Goal: Task Accomplishment & Management: Manage account settings

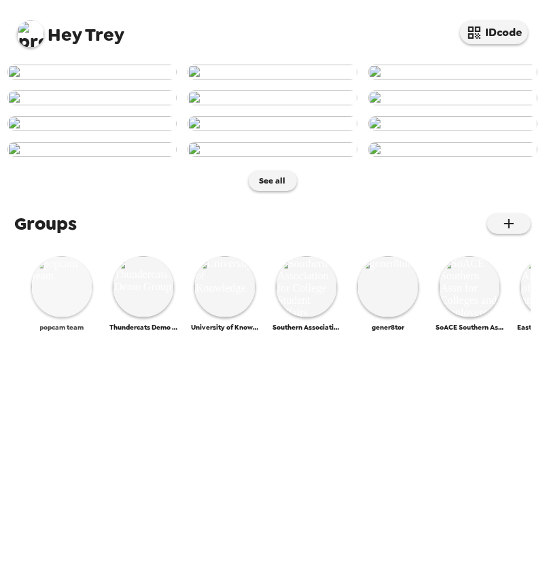
scroll to position [560, 0]
click at [65, 318] on img at bounding box center [61, 286] width 61 height 61
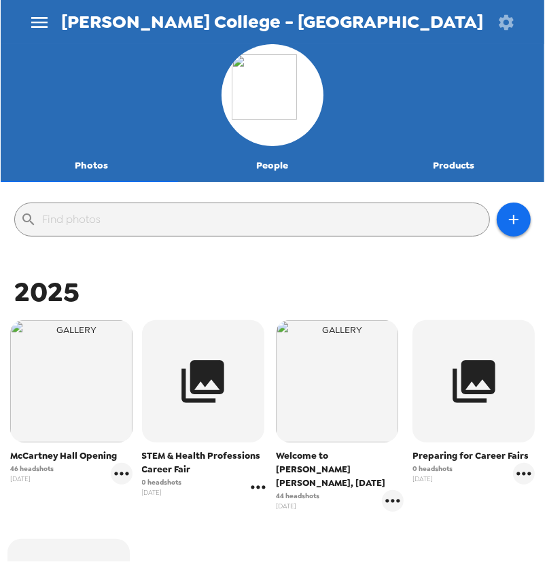
click at [262, 490] on icon "gallery menu" at bounding box center [258, 488] width 22 height 22
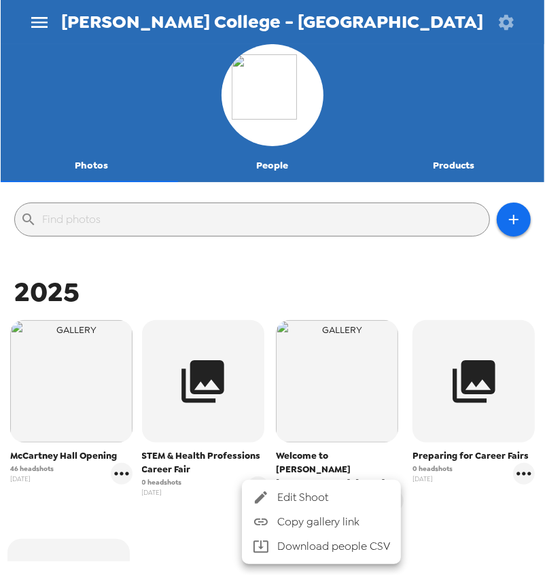
click at [190, 526] on div at bounding box center [272, 287] width 545 height 575
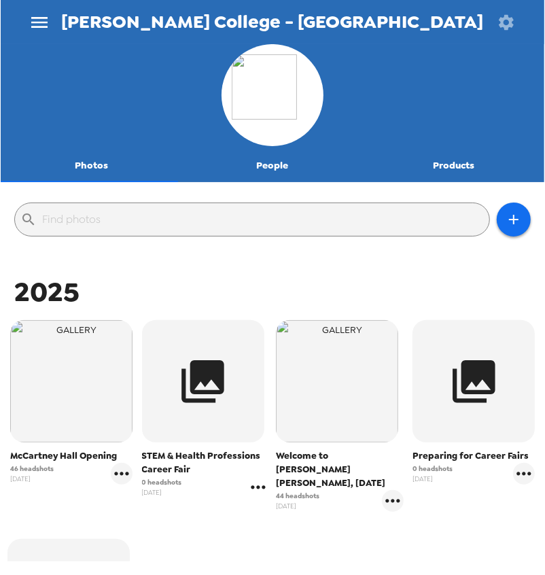
drag, startPoint x: 245, startPoint y: 492, endPoint x: 253, endPoint y: 494, distance: 7.8
click at [253, 494] on icon "gallery menu" at bounding box center [258, 488] width 22 height 22
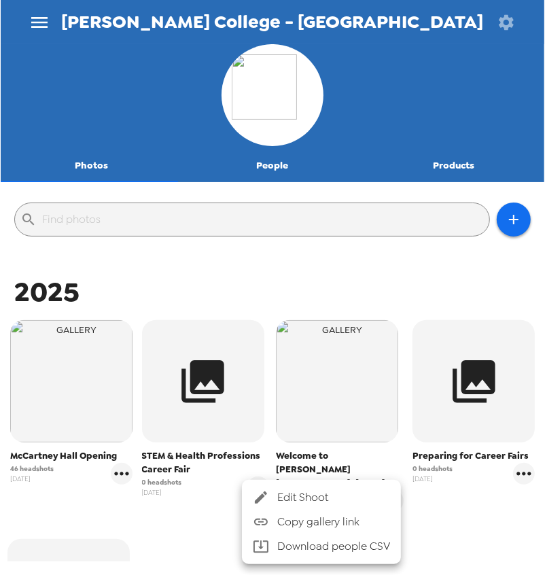
click at [274, 500] on div at bounding box center [265, 498] width 24 height 16
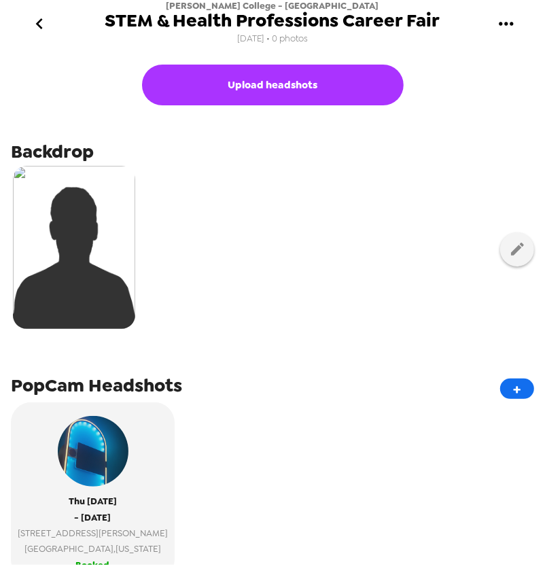
click at [41, 31] on icon "go back" at bounding box center [40, 24] width 22 height 22
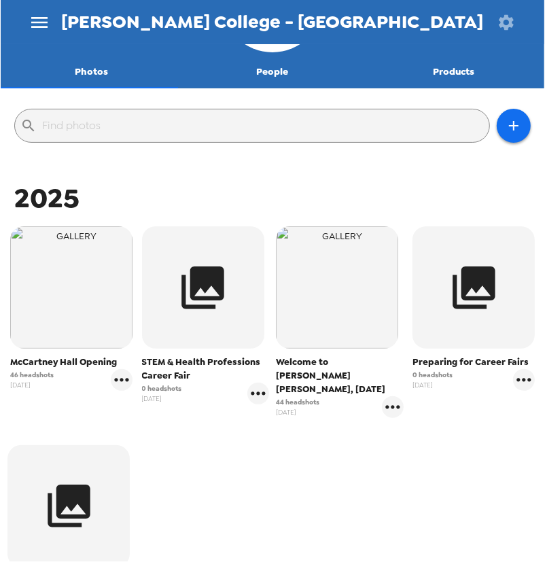
scroll to position [151, 0]
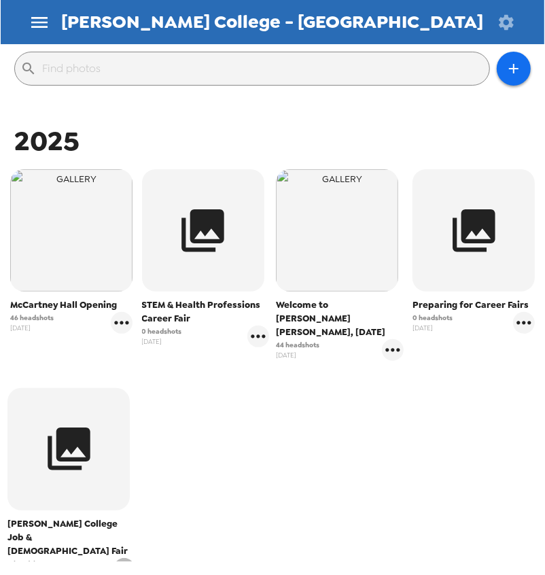
click at [128, 558] on icon "gallery menu" at bounding box center [125, 569] width 22 height 22
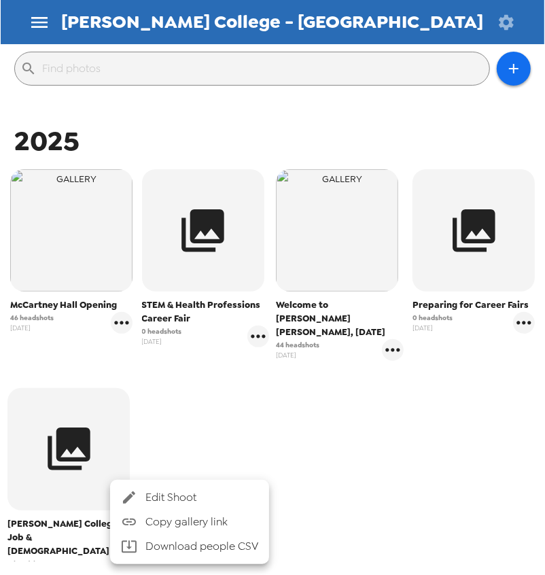
click at [188, 496] on span "Edit Shoot" at bounding box center [202, 498] width 113 height 16
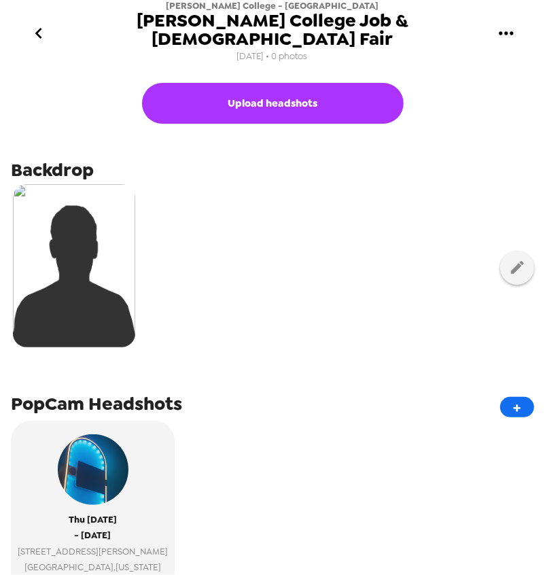
click at [39, 28] on icon "go back" at bounding box center [38, 33] width 7 height 11
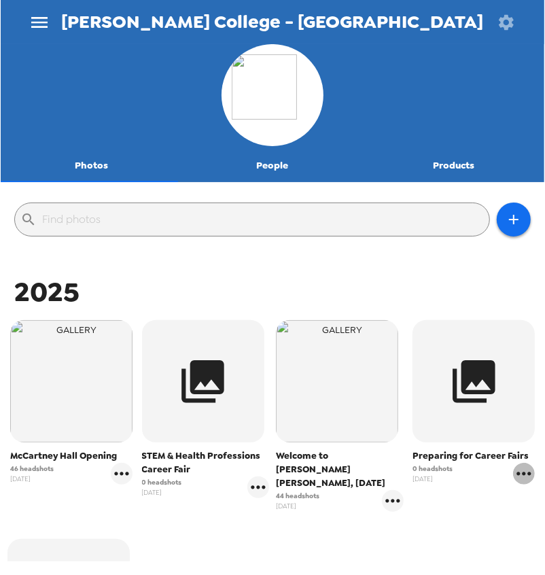
click at [517, 475] on icon "gallery menu" at bounding box center [524, 474] width 22 height 22
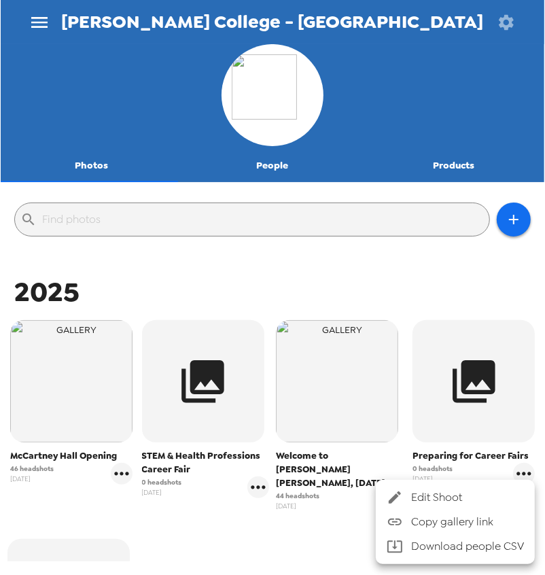
click at [483, 497] on span "Edit Shoot" at bounding box center [467, 498] width 113 height 16
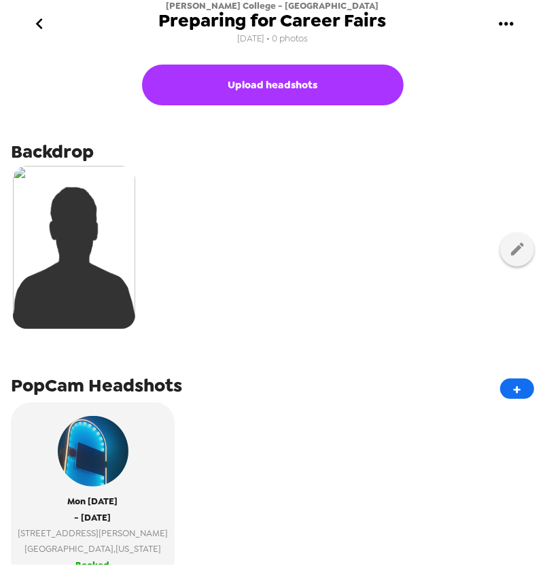
scroll to position [75, 0]
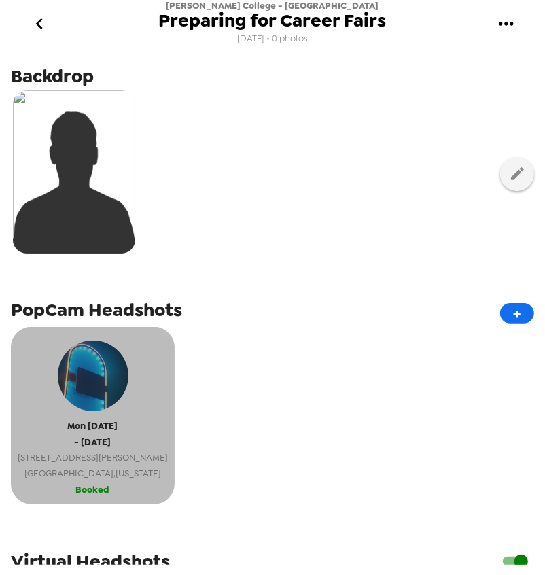
click at [95, 485] on button "[DATE] - [DATE] [STREET_ADDRESS][PERSON_NAME][US_STATE] Booked" at bounding box center [93, 415] width 164 height 177
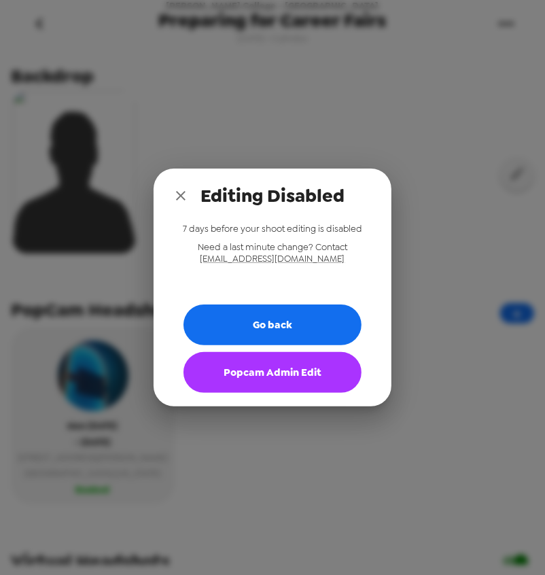
click at [269, 373] on button "Popcam Admin Edit" at bounding box center [273, 372] width 178 height 41
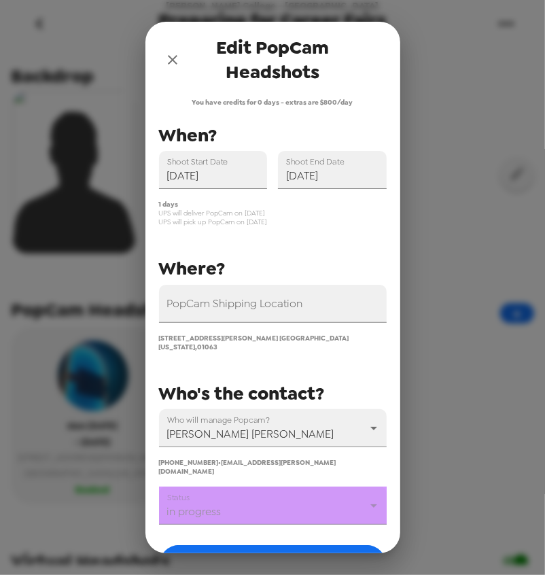
click at [260, 490] on body "[PERSON_NAME] College - Lazarus Career Center Preparing for Career Fairs [DATE]…" at bounding box center [272, 287] width 545 height 575
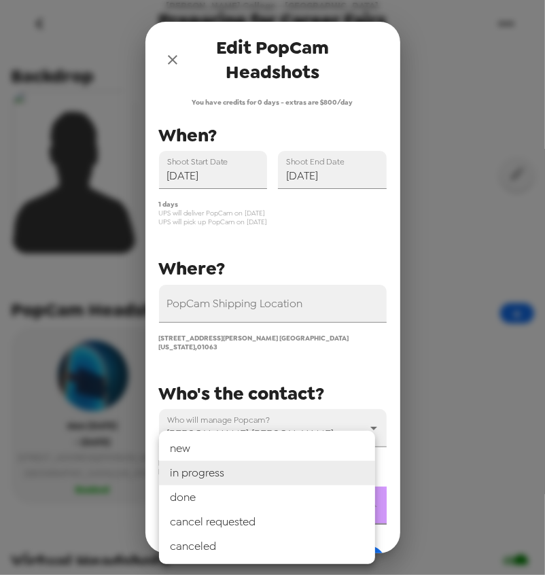
click at [259, 501] on li "done" at bounding box center [267, 497] width 216 height 24
type input "done"
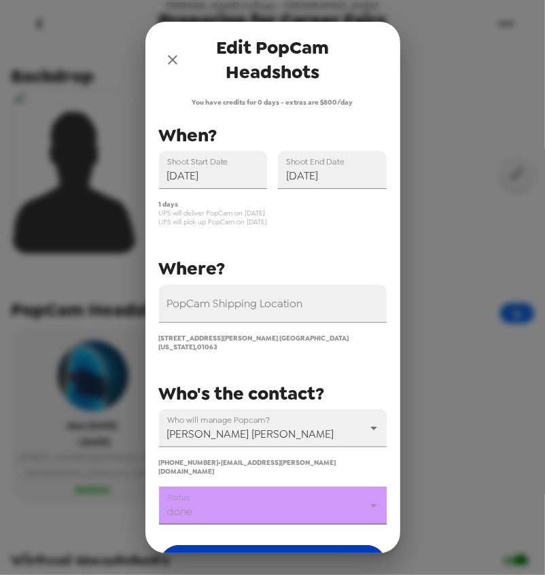
click at [294, 545] on button "Save" at bounding box center [273, 565] width 228 height 41
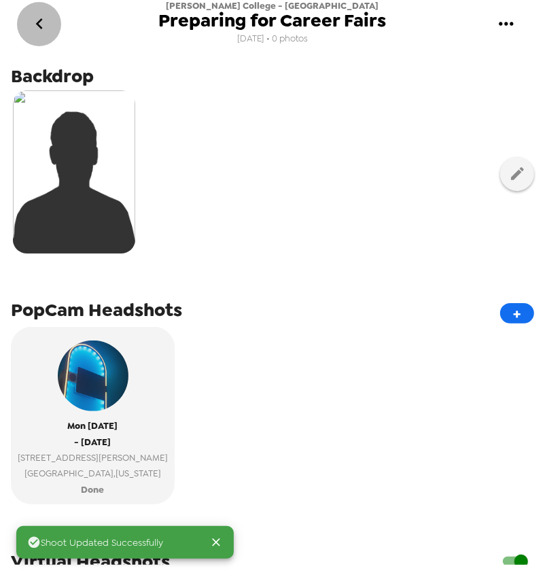
click at [46, 26] on icon "go back" at bounding box center [40, 24] width 22 height 22
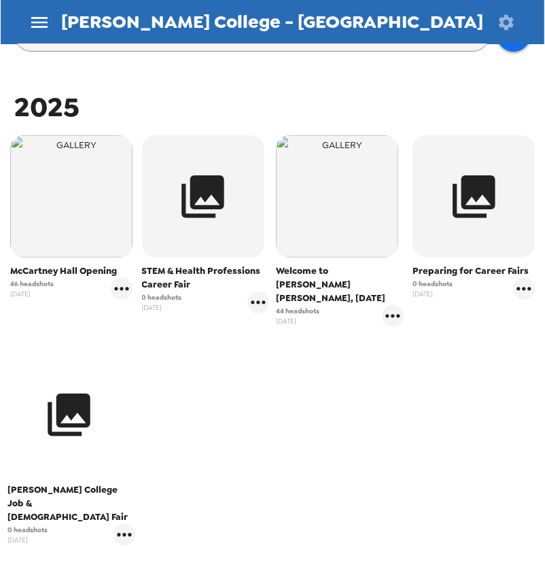
scroll to position [277, 0]
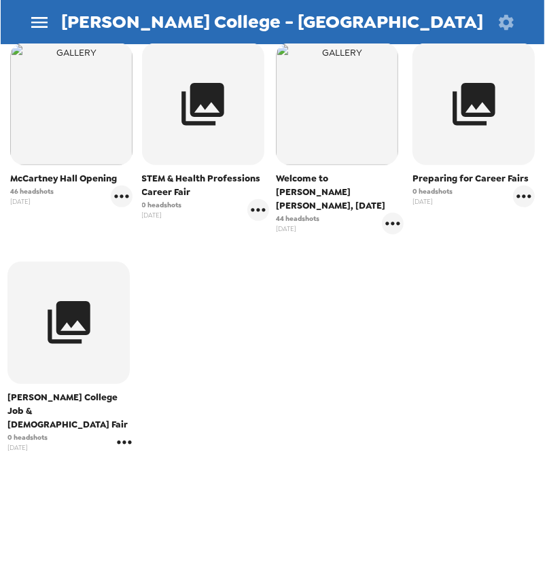
click at [119, 432] on icon "gallery menu" at bounding box center [125, 443] width 22 height 22
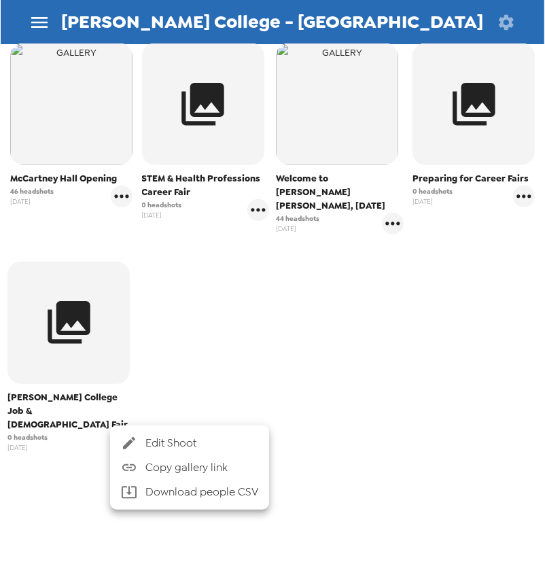
click at [157, 442] on span "Edit Shoot" at bounding box center [202, 443] width 113 height 16
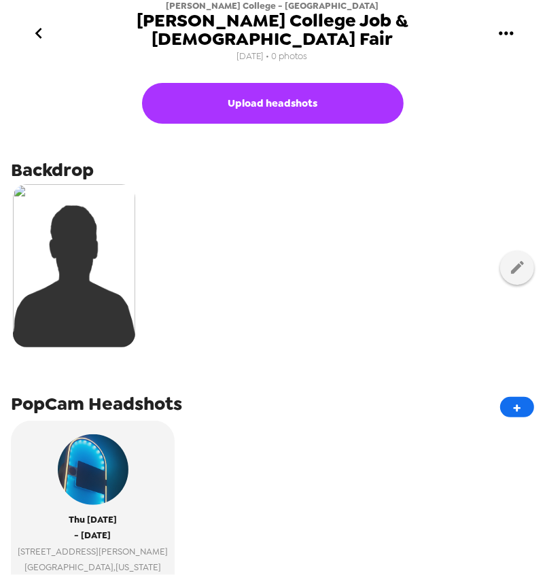
scroll to position [75, 0]
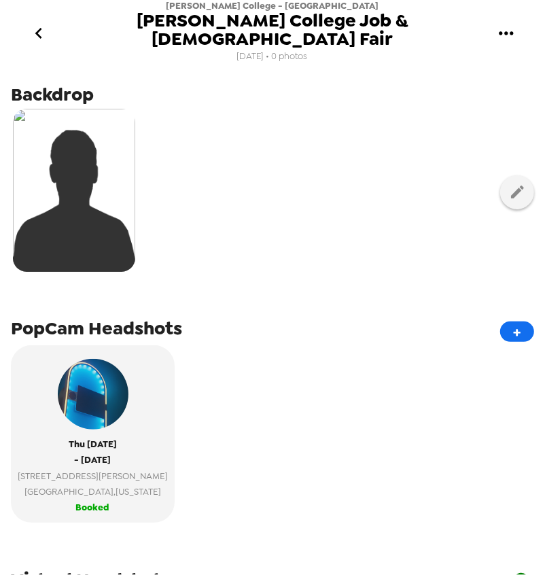
click at [44, 24] on icon "go back" at bounding box center [39, 33] width 22 height 22
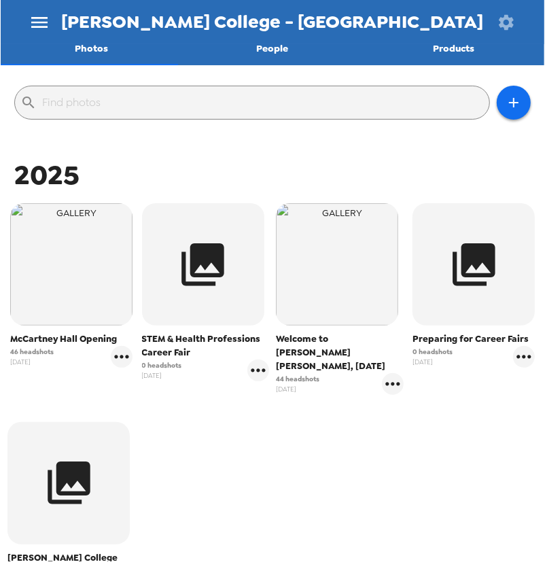
scroll to position [226, 0]
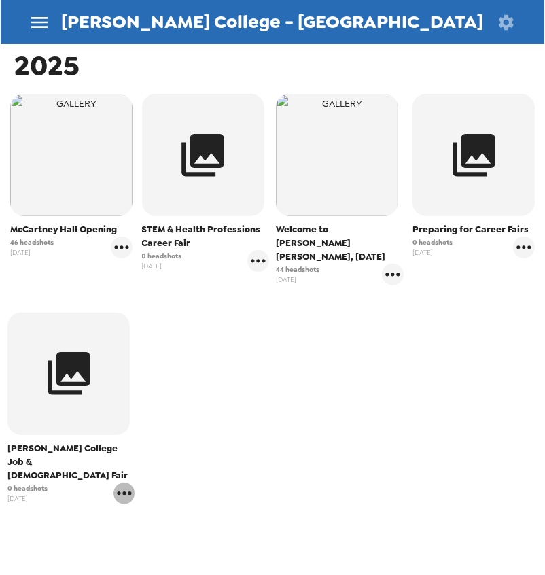
click at [128, 483] on icon "gallery menu" at bounding box center [125, 494] width 22 height 22
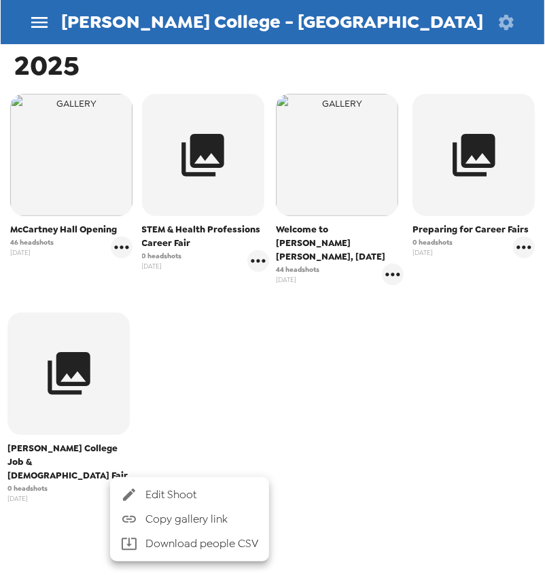
click at [194, 491] on span "Edit Shoot" at bounding box center [202, 495] width 113 height 16
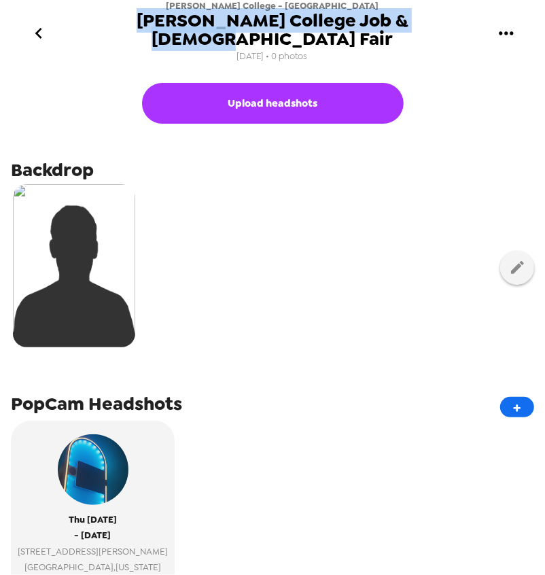
drag, startPoint x: 432, startPoint y: 20, endPoint x: 109, endPoint y: 18, distance: 322.3
click at [109, 18] on div "[PERSON_NAME] College - [GEOGRAPHIC_DATA] [PERSON_NAME] College Job & [DEMOGRAP…" at bounding box center [273, 33] width 544 height 66
copy span "[PERSON_NAME] College Job & [DEMOGRAPHIC_DATA] Fair"
click at [288, 22] on span "[PERSON_NAME] College Job & [DEMOGRAPHIC_DATA] Fair" at bounding box center [273, 30] width 424 height 36
